Goal: Navigation & Orientation: Find specific page/section

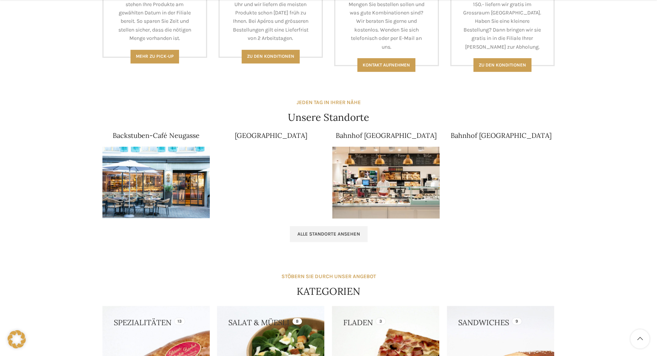
scroll to position [414, 0]
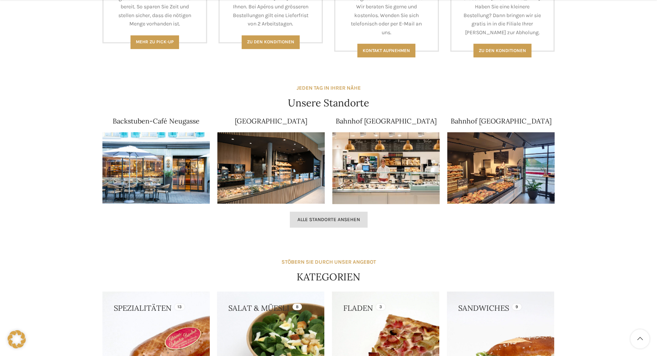
click at [318, 219] on span "Alle Standorte ansehen" at bounding box center [329, 219] width 63 height 6
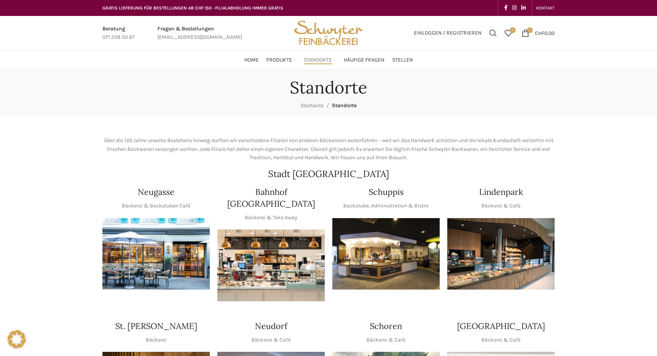
click at [385, 261] on img "1 / 1" at bounding box center [386, 254] width 107 height 72
